Goal: Find specific page/section: Find specific page/section

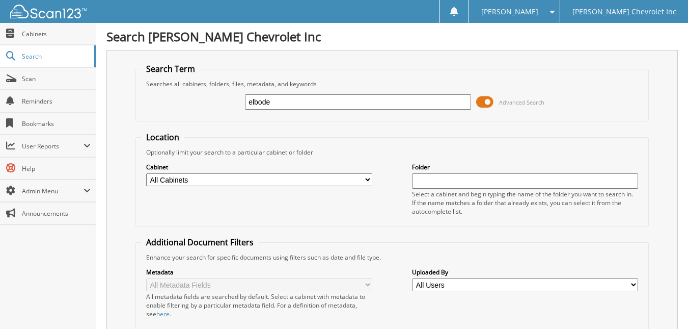
type input "elbode"
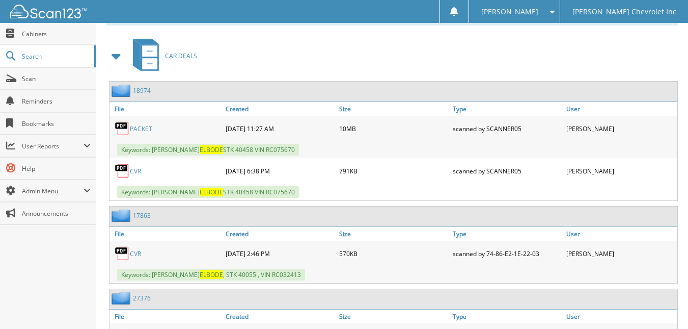
scroll to position [522, 0]
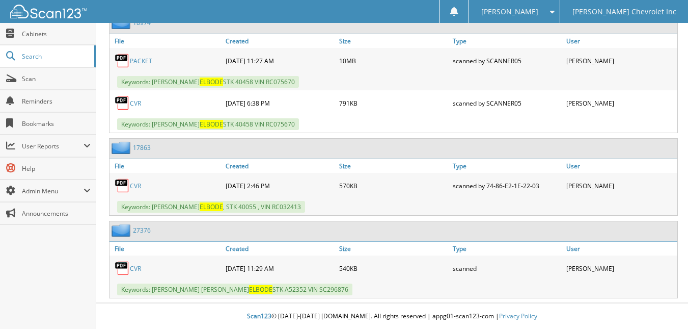
click at [134, 266] on link "CVR" at bounding box center [135, 268] width 11 height 9
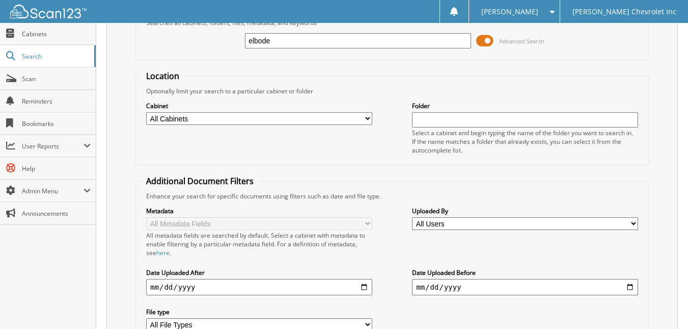
scroll to position [0, 0]
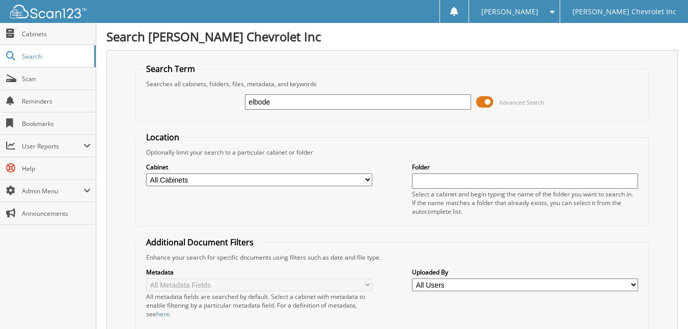
click at [267, 268] on label "Metadata" at bounding box center [259, 271] width 226 height 9
click at [270, 276] on label "Metadata" at bounding box center [259, 271] width 226 height 9
drag, startPoint x: 313, startPoint y: 106, endPoint x: 225, endPoint y: 107, distance: 88.1
click at [232, 107] on div "elbode Advanced Search" at bounding box center [392, 102] width 502 height 28
type input "kelsey lang"
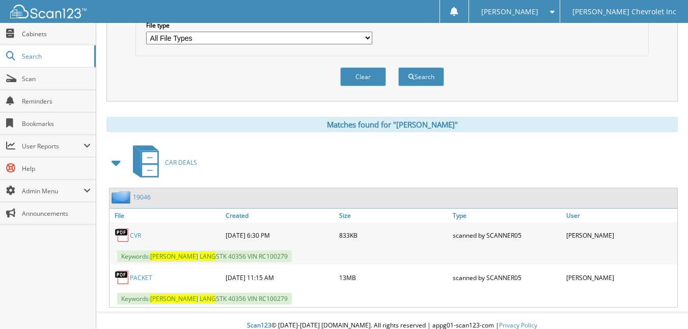
scroll to position [357, 0]
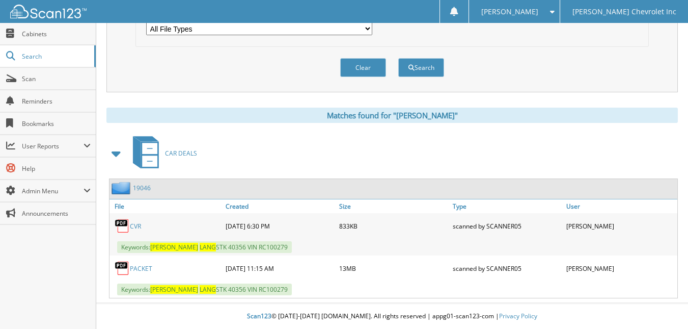
click at [146, 266] on link "PACKET" at bounding box center [141, 268] width 22 height 9
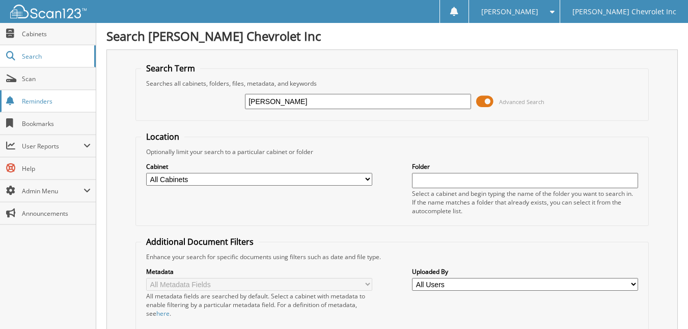
scroll to position [0, 0]
click at [31, 83] on link "Scan" at bounding box center [48, 79] width 96 height 22
